Goal: Contribute content: Add original content to the website for others to see

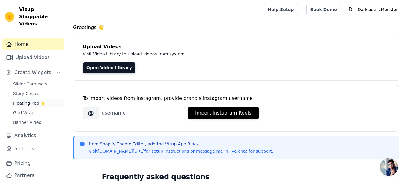
scroll to position [9, 0]
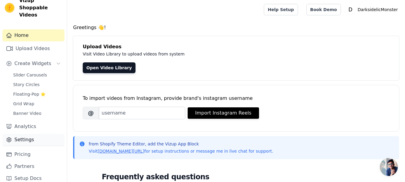
click at [36, 134] on link "Settings" at bounding box center [33, 140] width 62 height 12
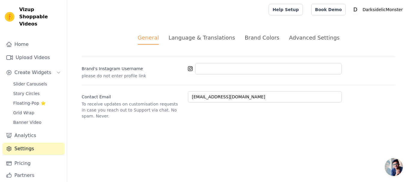
click at [289, 37] on div "Advanced Settings" at bounding box center [314, 38] width 50 height 8
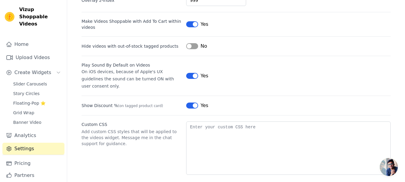
scroll to position [9, 0]
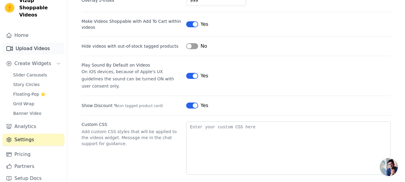
click at [28, 43] on link "Upload Videos" at bounding box center [33, 49] width 62 height 12
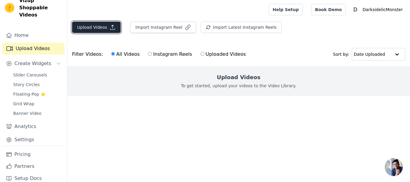
click at [116, 30] on button "Upload Videos" at bounding box center [96, 27] width 49 height 11
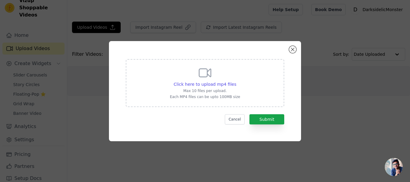
click at [239, 85] on div "Click here to upload mp4 files Max 10 files per upload. Each MP4 files can be u…" at bounding box center [205, 83] width 158 height 48
click at [236, 81] on input "Click here to upload mp4 files Max 10 files per upload. Each MP4 files can be u…" at bounding box center [236, 81] width 0 height 0
type input "C:\fakepath\MoArt1740043234356.mp4"
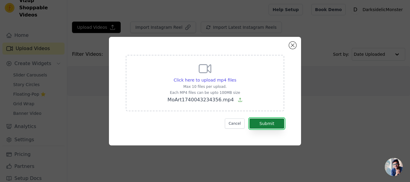
click at [272, 127] on button "Submit" at bounding box center [266, 123] width 35 height 10
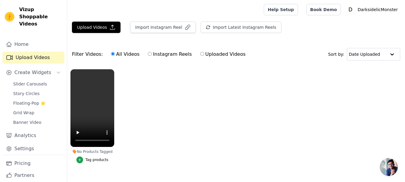
scroll to position [14, 0]
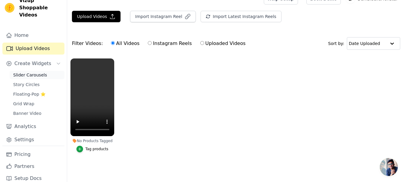
click at [36, 71] on link "Slider Carousels" at bounding box center [37, 75] width 55 height 8
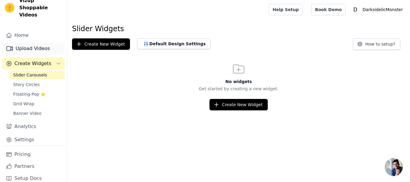
click at [29, 43] on link "Upload Videos" at bounding box center [33, 49] width 62 height 12
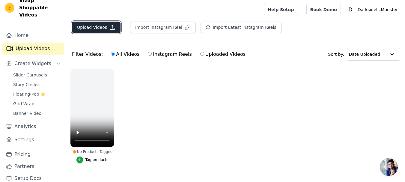
click at [103, 30] on button "Upload Videos" at bounding box center [96, 27] width 49 height 11
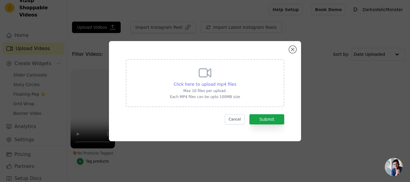
click at [222, 86] on span "Click here to upload mp4 files" at bounding box center [205, 84] width 63 height 5
click at [236, 81] on input "Click here to upload mp4 files Max 10 files per upload. Each MP4 files can be u…" at bounding box center [236, 81] width 0 height 0
type input "C:\fakepath\AirBrushVideo1731115616463.mp4"
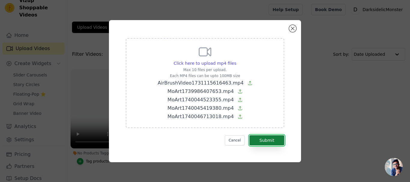
click at [262, 137] on button "Submit" at bounding box center [266, 140] width 35 height 10
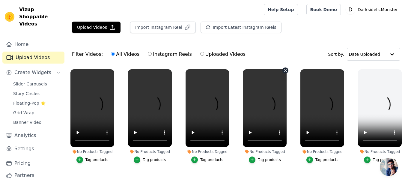
scroll to position [23, 0]
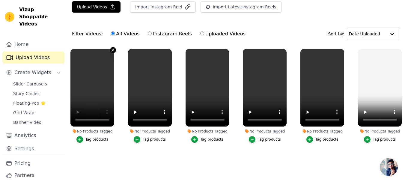
click at [113, 48] on icon "button" at bounding box center [113, 50] width 4 height 4
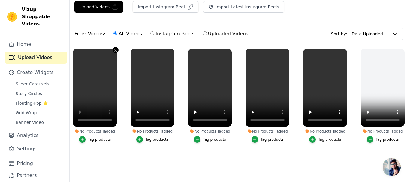
scroll to position [0, 0]
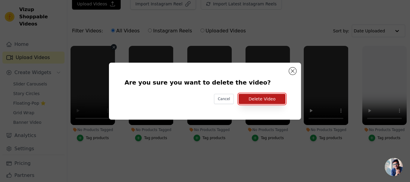
click at [276, 103] on button "Delete Video" at bounding box center [261, 99] width 47 height 10
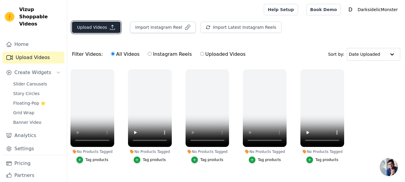
click at [99, 29] on button "Upload Videos" at bounding box center [96, 27] width 49 height 11
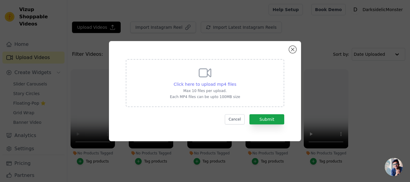
click at [210, 84] on span "Click here to upload mp4 files" at bounding box center [205, 84] width 63 height 5
click at [236, 81] on input "Click here to upload mp4 files Max 10 files per upload. Each MP4 files can be u…" at bounding box center [236, 81] width 0 height 0
type input "C:\fakepath\MoArt1740045455839.mp4"
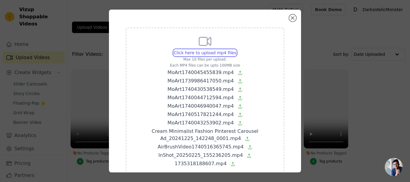
scroll to position [37, 0]
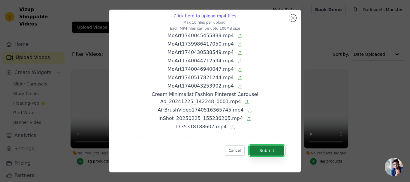
click at [271, 146] on button "Submit" at bounding box center [266, 150] width 35 height 10
click at [223, 135] on div "Click here to upload mp4 files Max 10 files per upload. Each MP4 files can be u…" at bounding box center [205, 65] width 158 height 148
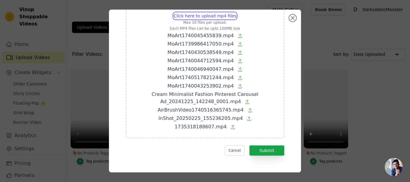
click at [236, 13] on input "Click here to upload mp4 files Max 10 files per upload. Each MP4 files can be u…" at bounding box center [236, 13] width 0 height 0
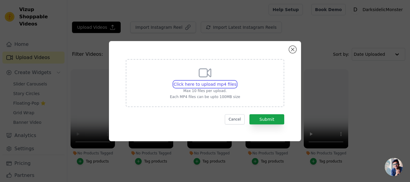
scroll to position [0, 0]
click at [210, 80] on div "Click here to upload mp4 files Max 10 files per upload. Each MP4 files can be u…" at bounding box center [205, 83] width 70 height 34
click at [236, 81] on input "Click here to upload mp4 files Max 10 files per upload. Each MP4 files can be u…" at bounding box center [236, 81] width 0 height 0
type input "C:\fakepath\MoArt1739986417050.mp4"
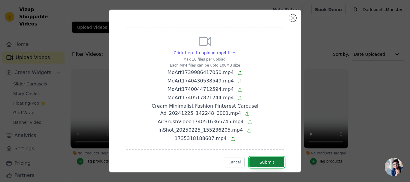
click at [263, 157] on button "Submit" at bounding box center [266, 162] width 35 height 10
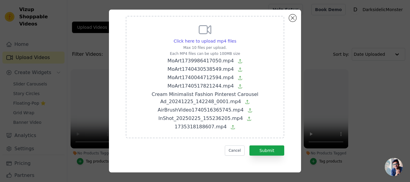
click at [288, 19] on div "Click here to upload mp4 files Max 10 files per upload. Each MP4 files can be u…" at bounding box center [205, 91] width 192 height 163
click at [293, 18] on button "Close modal" at bounding box center [292, 17] width 7 height 7
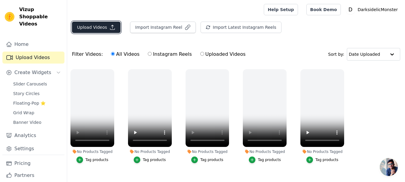
click at [106, 31] on button "Upload Videos" at bounding box center [96, 27] width 49 height 11
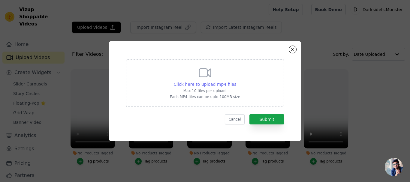
click at [220, 84] on span "Click here to upload mp4 files" at bounding box center [205, 84] width 63 height 5
click at [236, 81] on input "Click here to upload mp4 files Max 10 files per upload. Each MP4 files can be u…" at bounding box center [236, 81] width 0 height 0
type input "C:\fakepath\MoArt1739986417050.mp4"
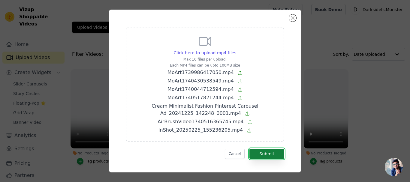
click at [267, 151] on button "Submit" at bounding box center [266, 154] width 35 height 10
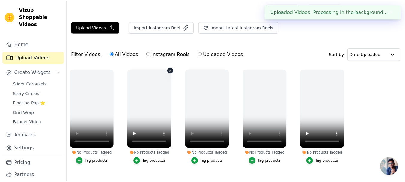
scroll to position [3, 0]
